Goal: Transaction & Acquisition: Register for event/course

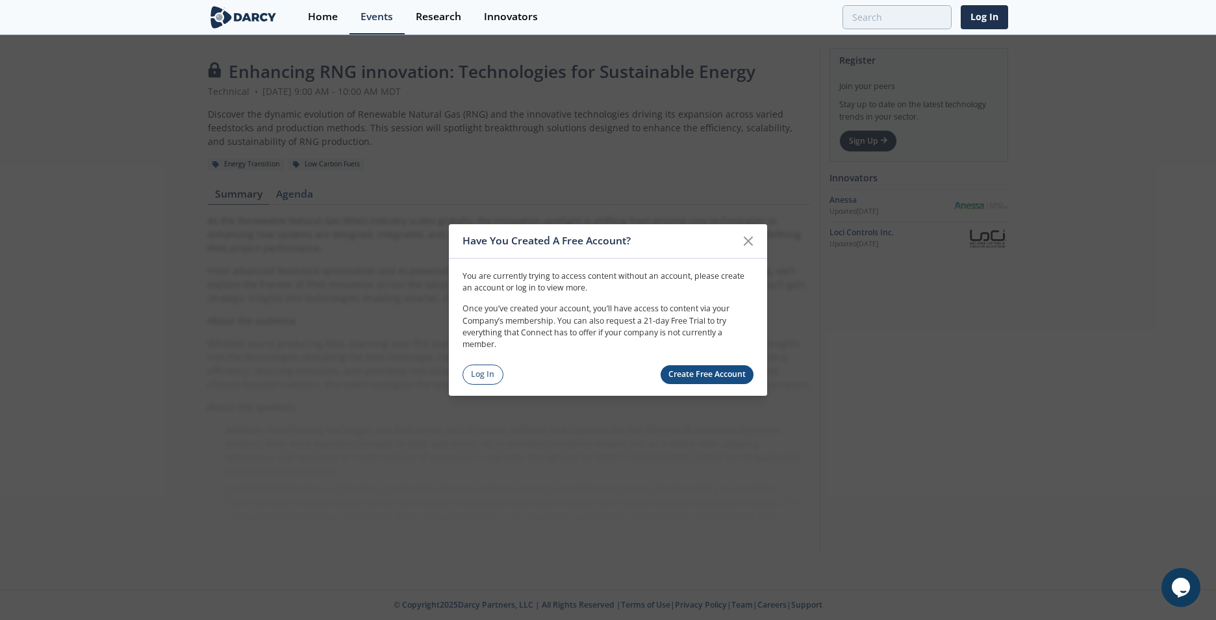
click at [684, 372] on link "Create Free Account" at bounding box center [708, 374] width 94 height 19
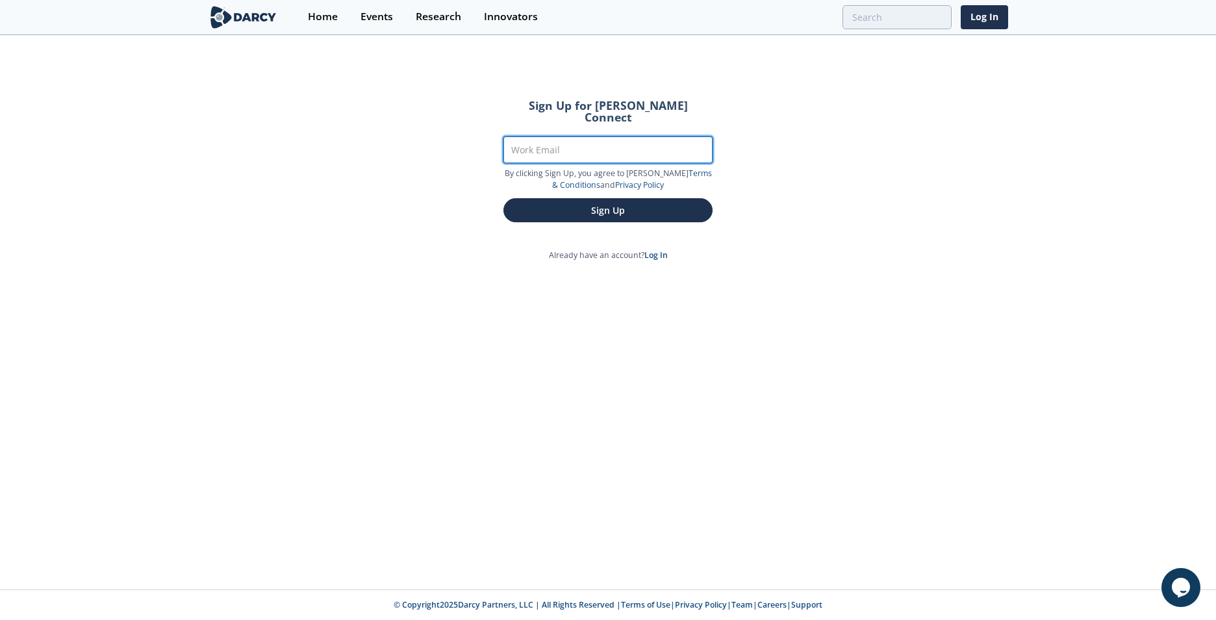
click at [562, 142] on input "Work Email" at bounding box center [607, 149] width 209 height 27
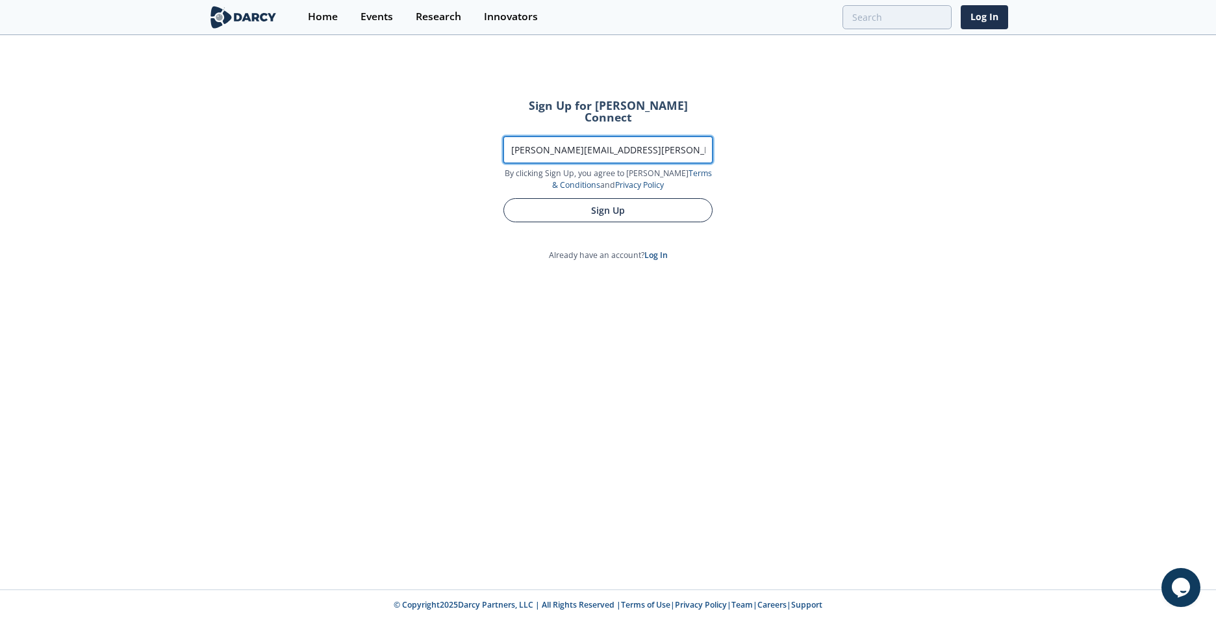
type input "[PERSON_NAME][EMAIL_ADDRESS][PERSON_NAME][DOMAIN_NAME]"
click at [576, 198] on button "Sign Up" at bounding box center [607, 210] width 209 height 24
click at [609, 201] on button "Sign Up" at bounding box center [607, 210] width 209 height 24
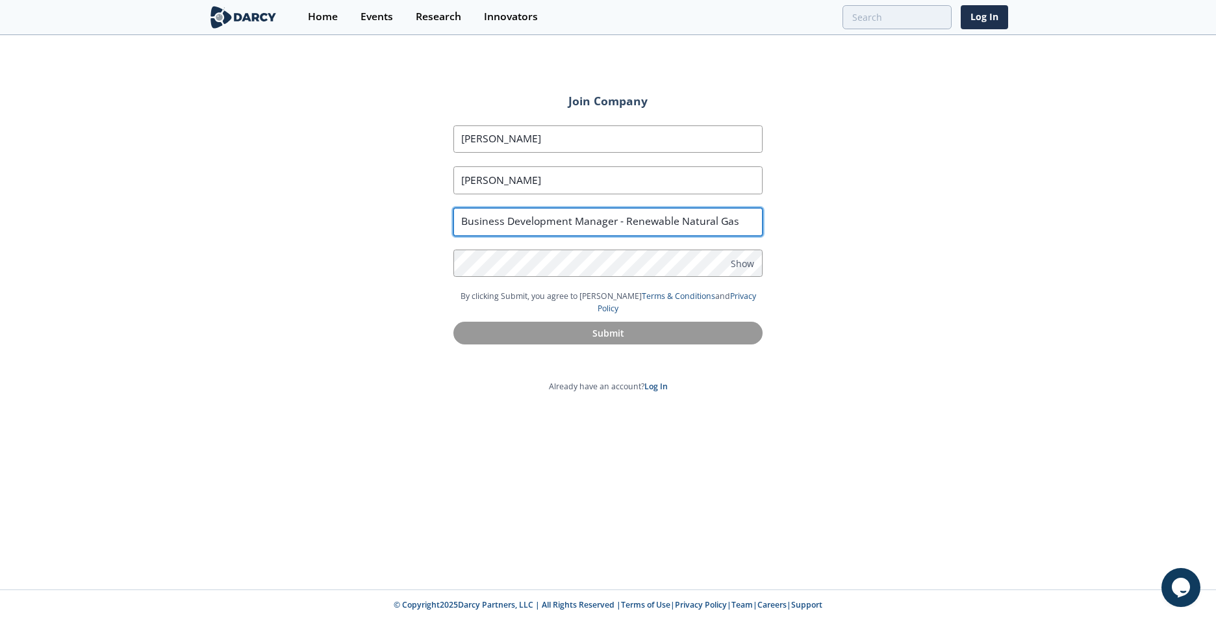
drag, startPoint x: 622, startPoint y: 220, endPoint x: 150, endPoint y: 194, distance: 472.2
click at [150, 194] on div "Join Company First Name [PERSON_NAME] Last Name [PERSON_NAME] Job Title Busines…" at bounding box center [608, 312] width 1216 height 553
type input "Originator - Renewable Natural Gas"
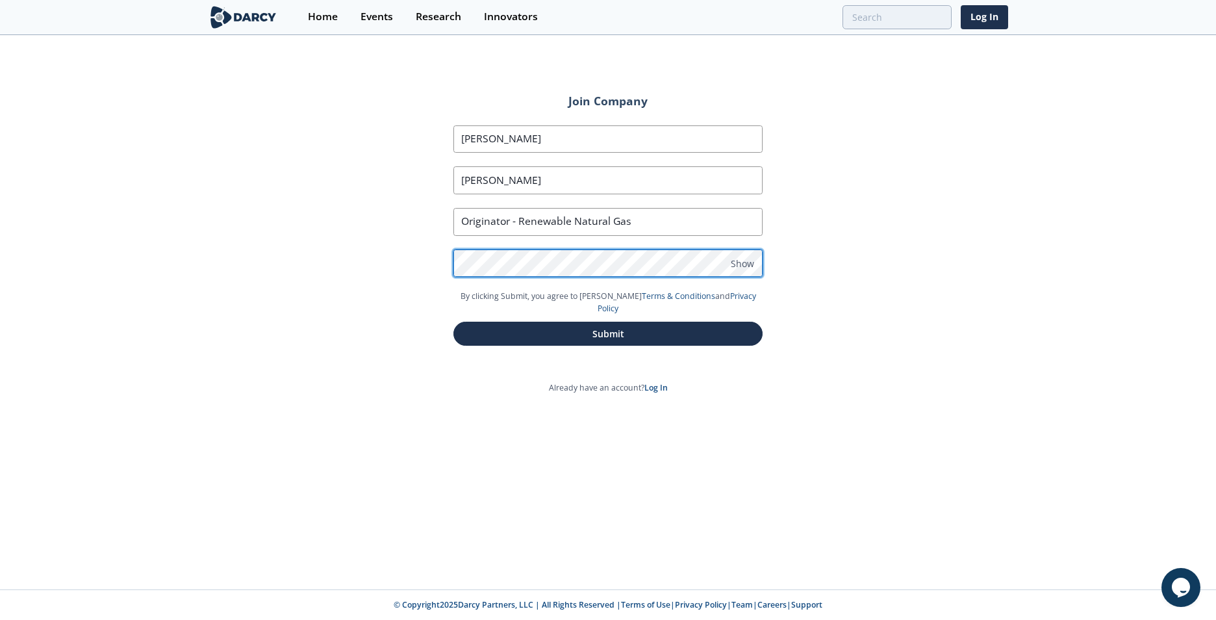
click at [453, 321] on button "Submit" at bounding box center [607, 333] width 309 height 24
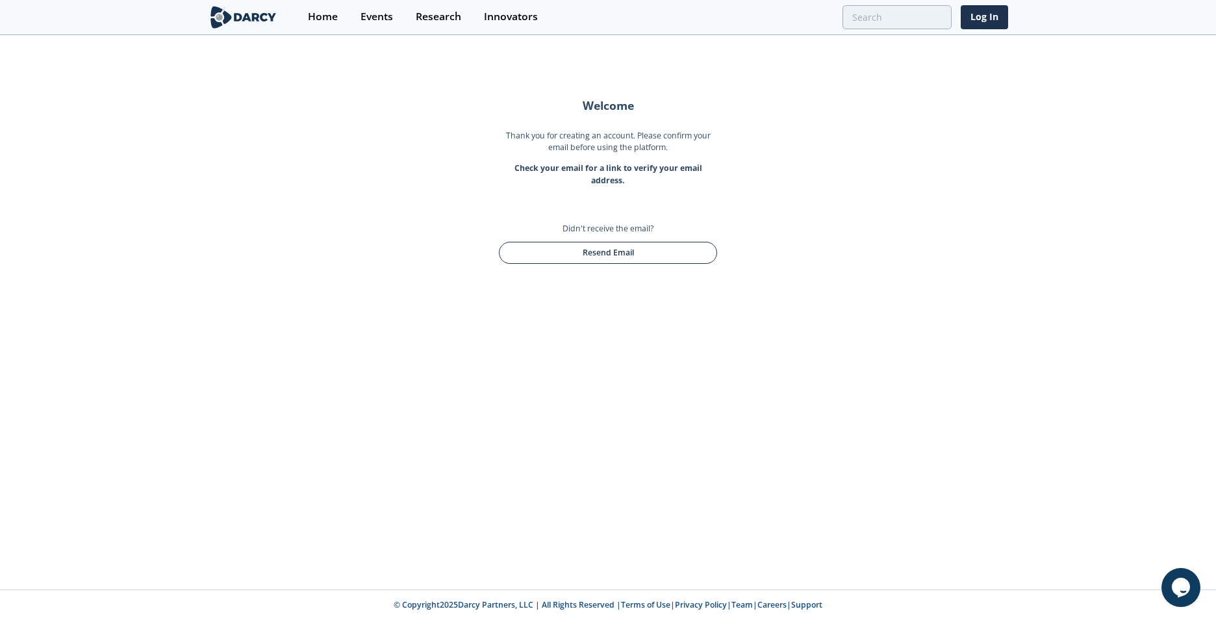
click at [609, 255] on button "Resend Email" at bounding box center [608, 253] width 218 height 22
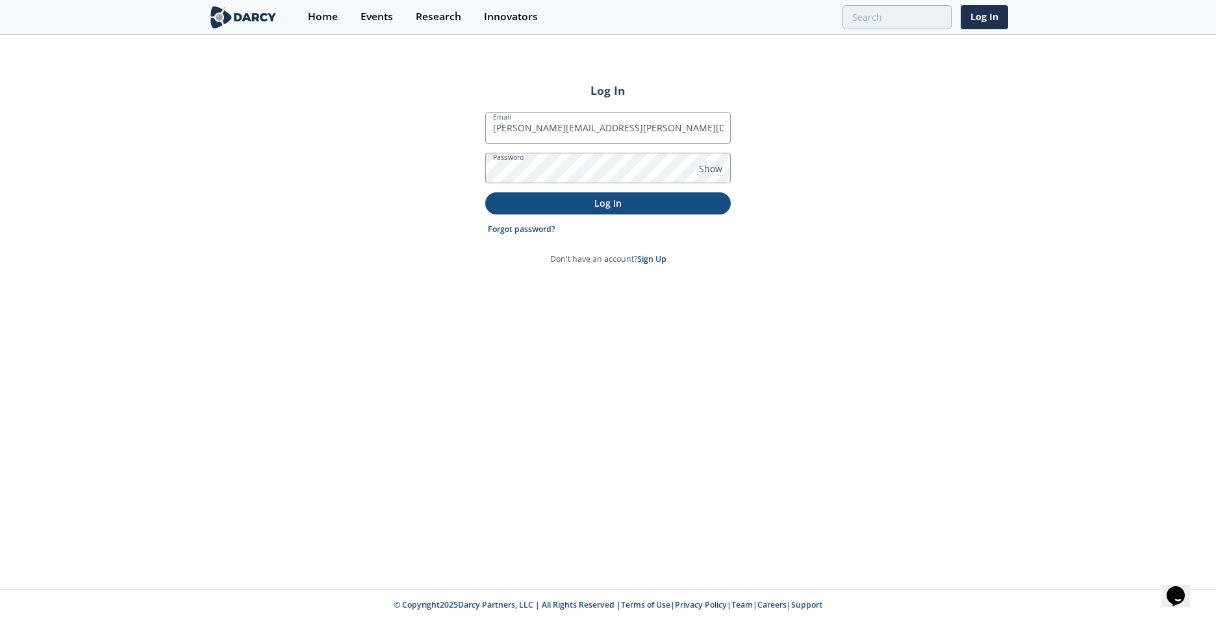
click at [485, 192] on button "Log In" at bounding box center [608, 202] width 246 height 21
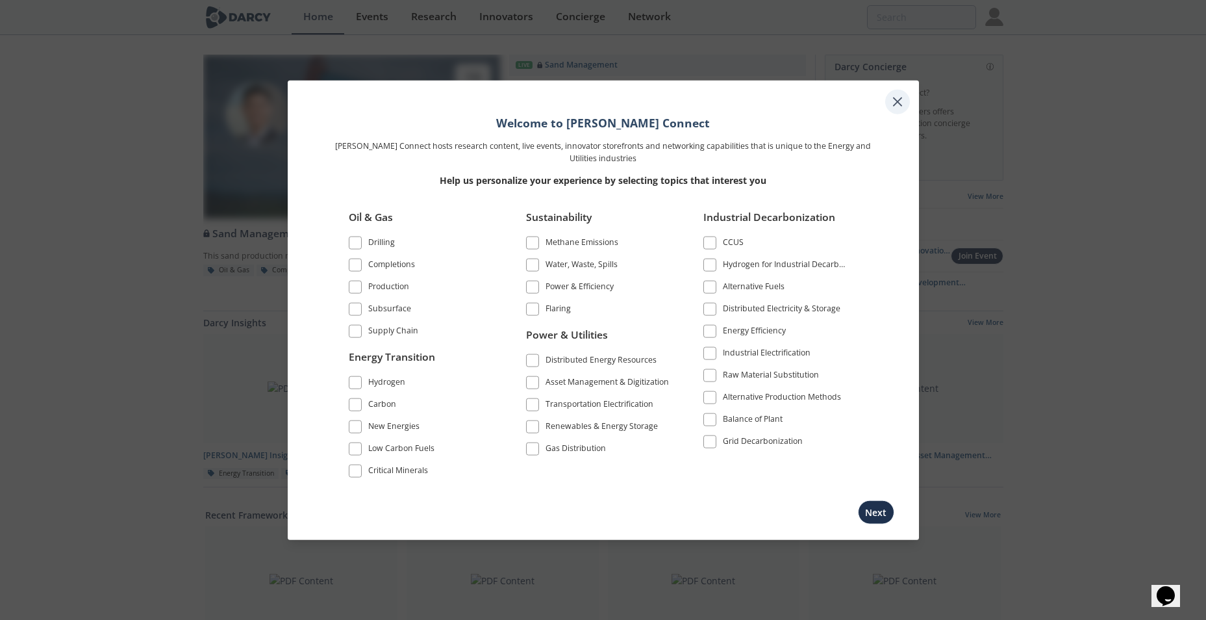
click at [894, 105] on icon at bounding box center [898, 102] width 8 height 8
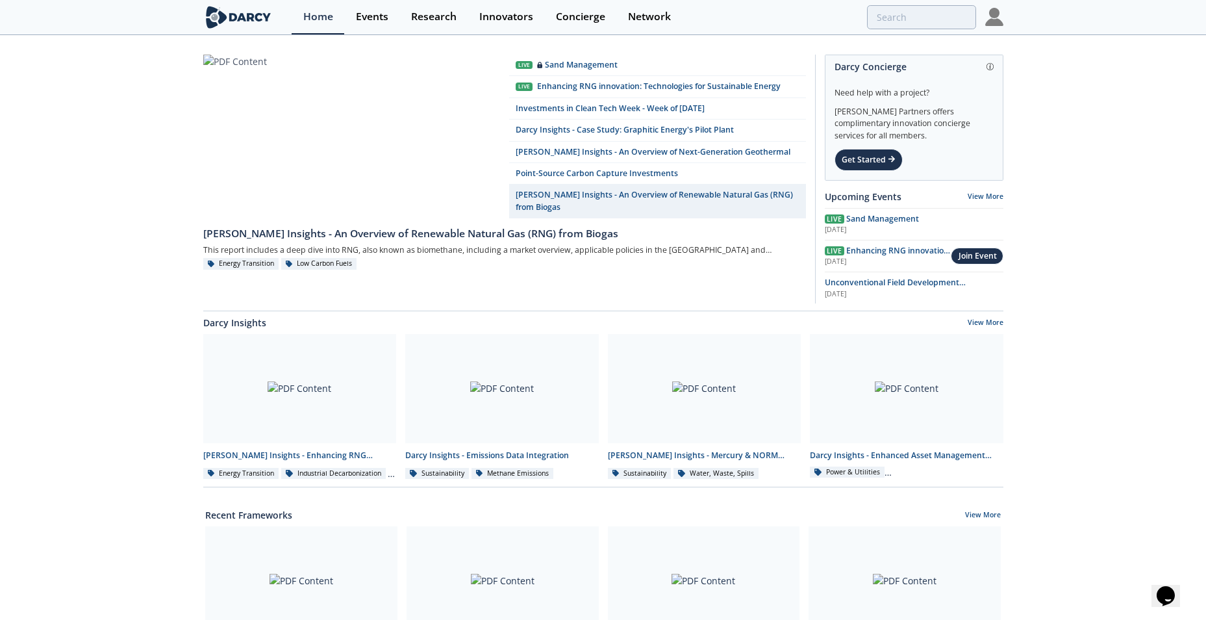
click at [361, 130] on link at bounding box center [351, 137] width 297 height 165
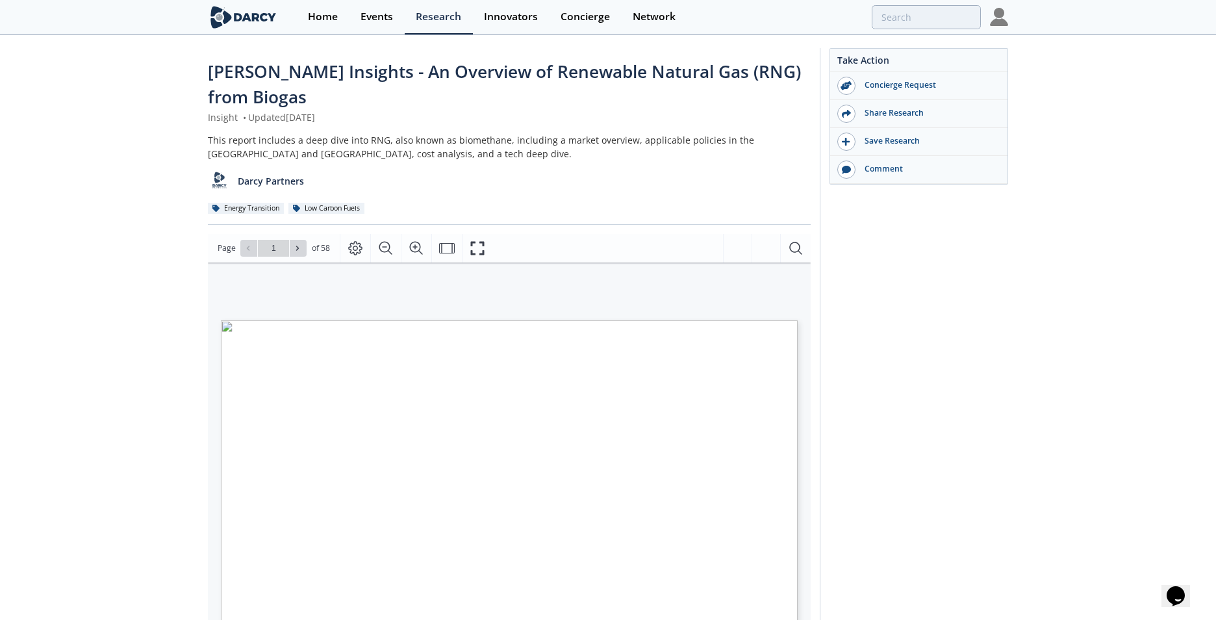
type input "2"
click at [359, 247] on icon "Page Layout" at bounding box center [355, 248] width 16 height 16
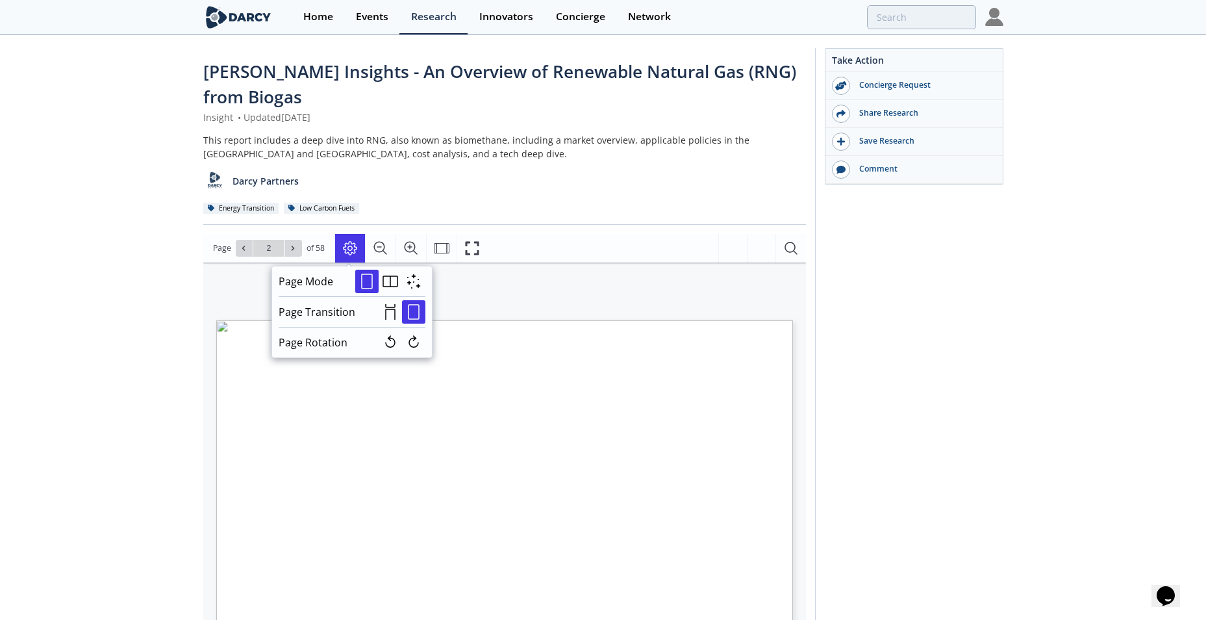
click at [37, 307] on div "Darcy Insights - An Overview of Renewable Natural Gas (RNG) from Biogas Insight…" at bounding box center [603, 513] width 1206 height 955
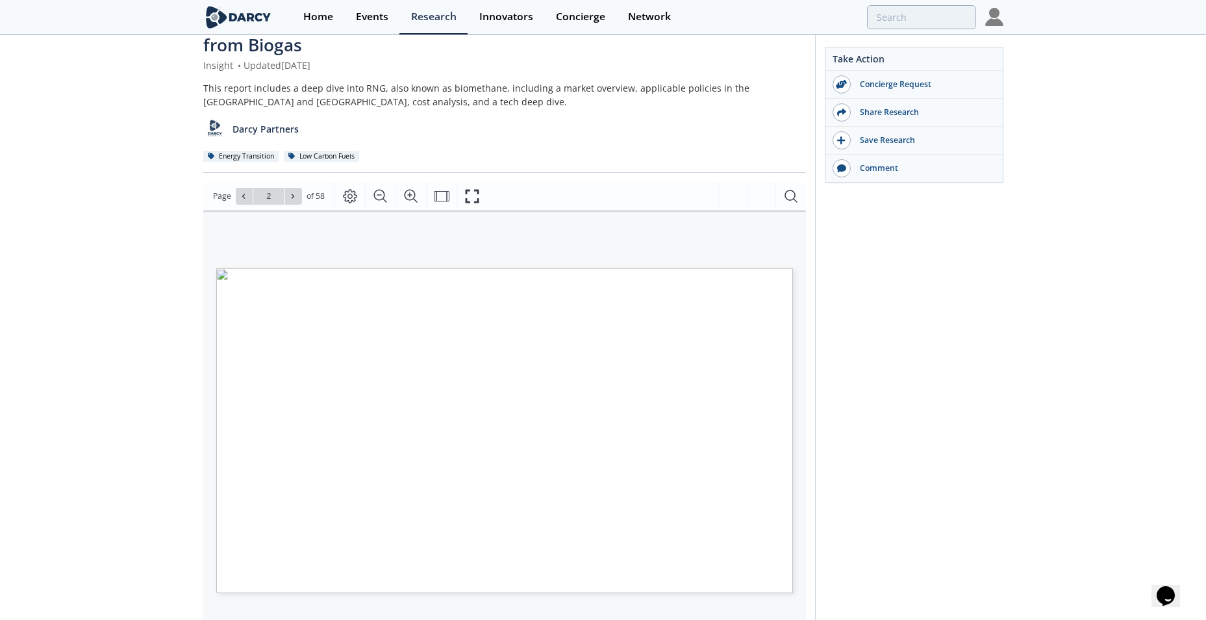
scroll to position [130, 0]
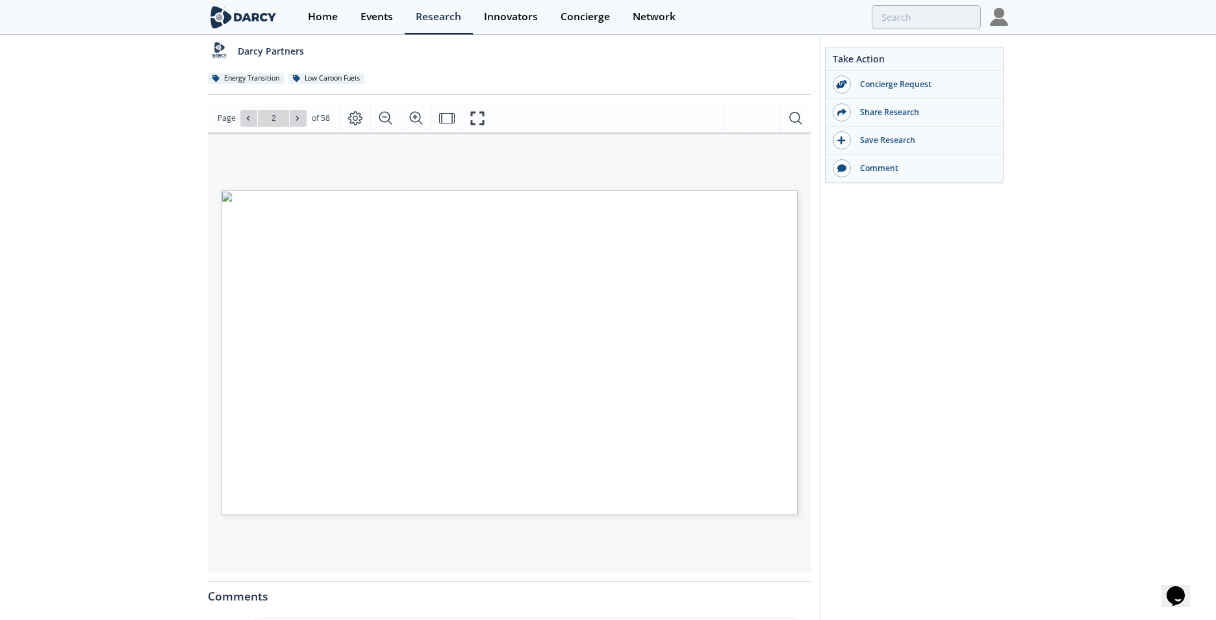
type input "3"
type input "4"
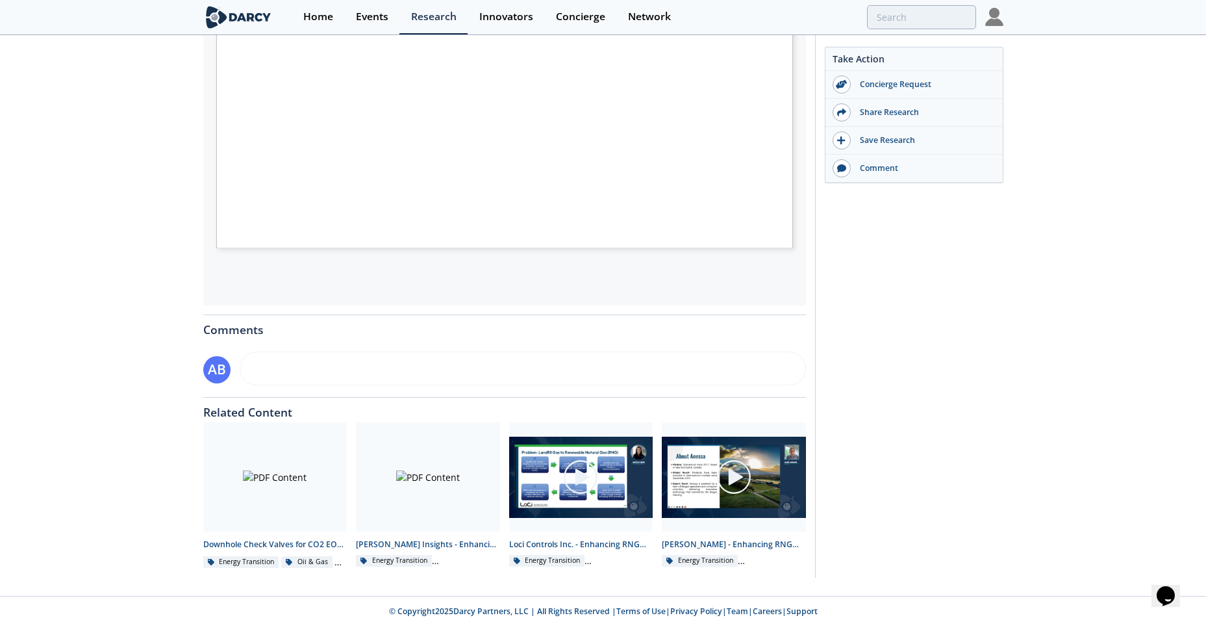
scroll to position [403, 0]
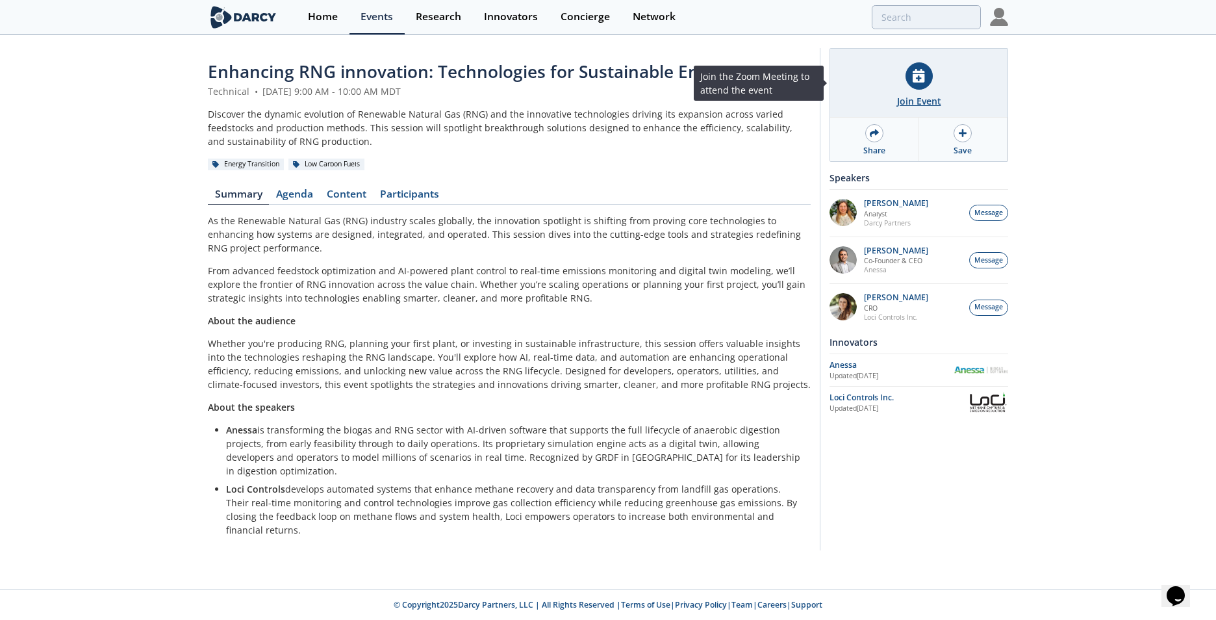
click at [924, 80] on div at bounding box center [918, 75] width 27 height 27
